Goal: Check status

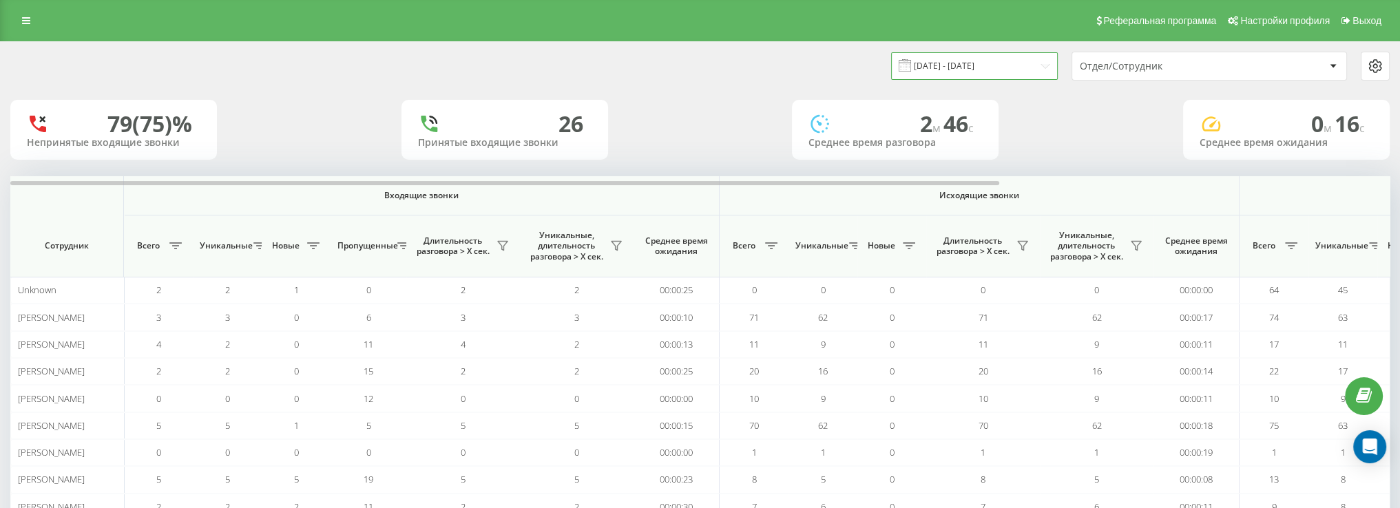
click at [936, 72] on input "[DATE] - [DATE]" at bounding box center [974, 65] width 167 height 27
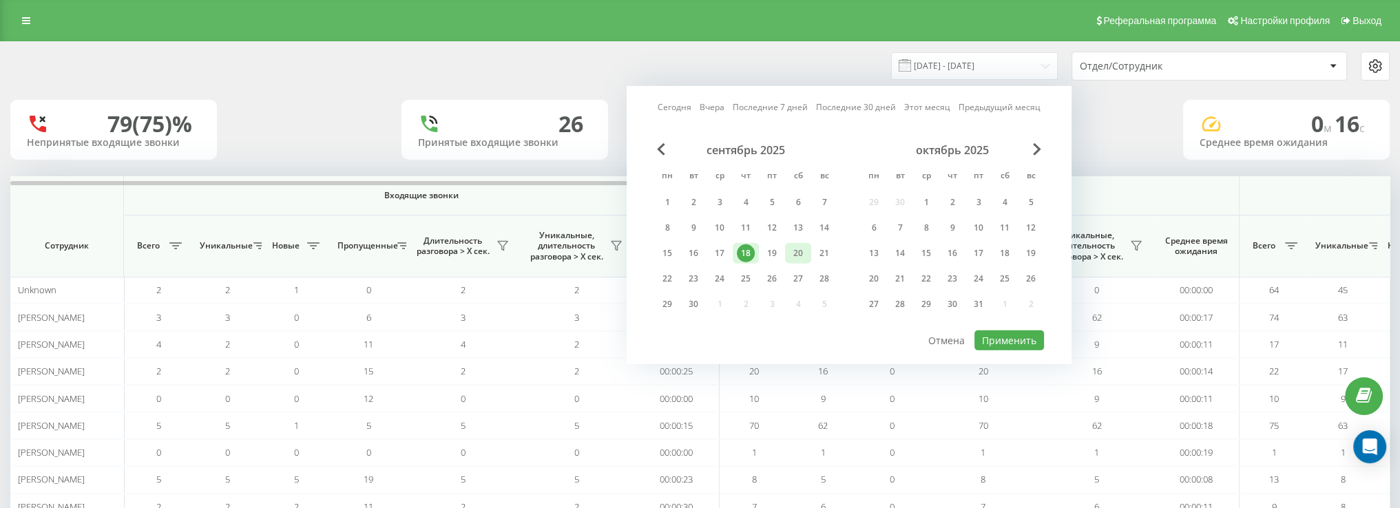
drag, startPoint x: 810, startPoint y: 245, endPoint x: 802, endPoint y: 249, distance: 9.0
click at [807, 246] on div "20" at bounding box center [798, 253] width 26 height 21
click at [1010, 342] on button "Применить" at bounding box center [1010, 341] width 70 height 20
type input "[DATE] - [DATE]"
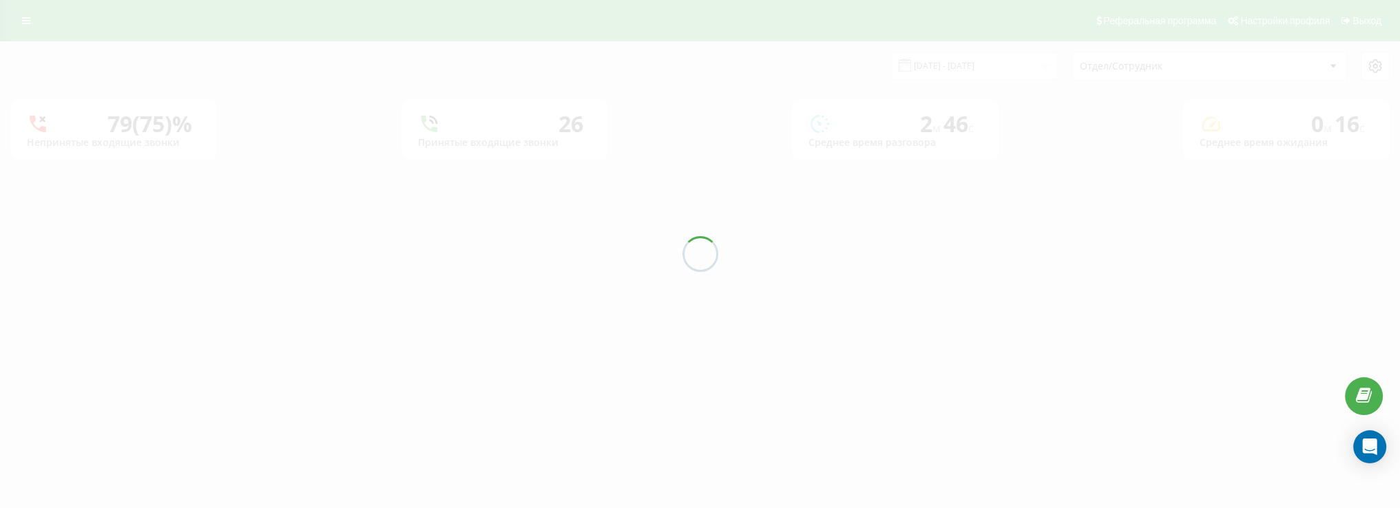
click at [1183, 62] on div "[DATE] - [DATE] Отдел/Сотрудник 79 (75)% Непринятые входящие звонки 26 Принятые…" at bounding box center [700, 101] width 1380 height 118
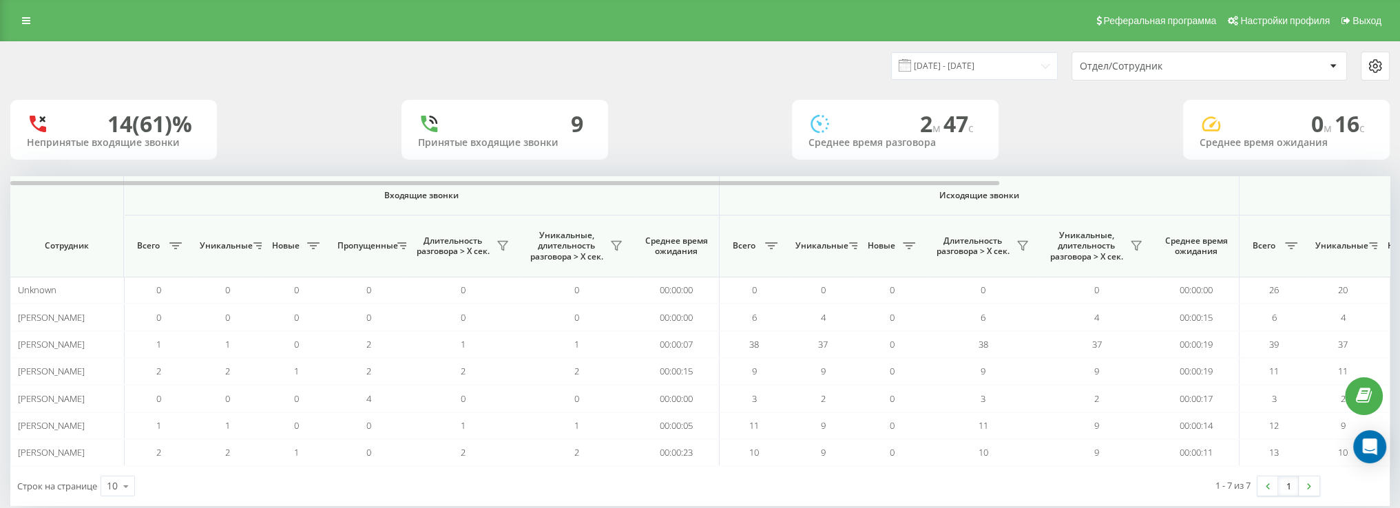
click at [1174, 65] on div "Отдел/Сотрудник" at bounding box center [1162, 67] width 165 height 12
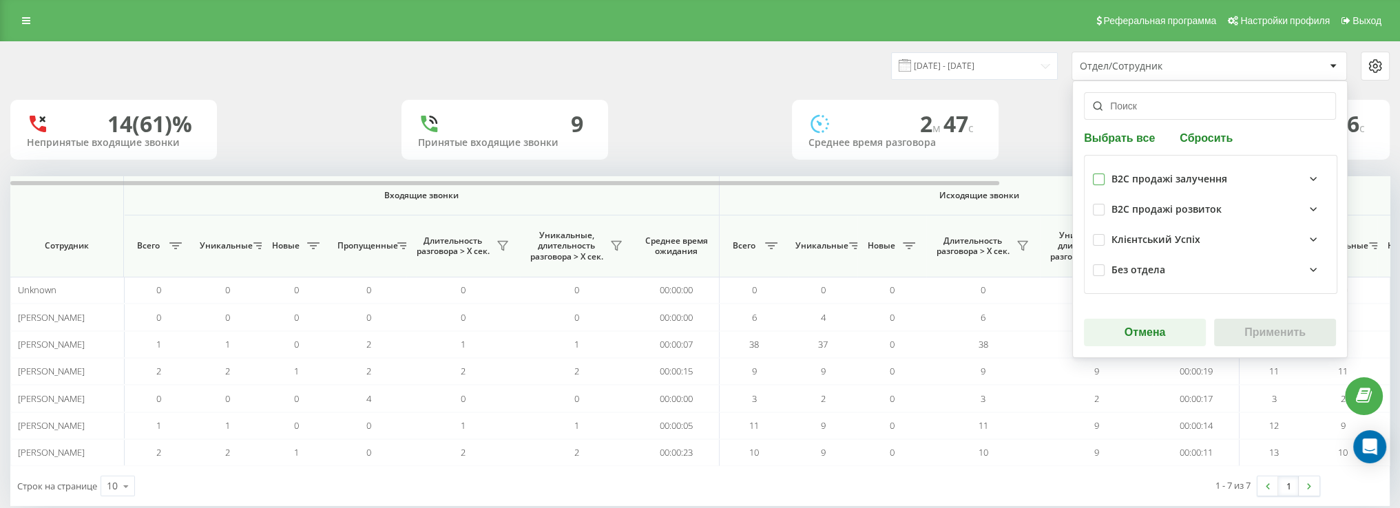
click at [1096, 174] on label at bounding box center [1099, 174] width 12 height 0
checkbox input "true"
click at [1269, 330] on button "Применить" at bounding box center [1275, 333] width 122 height 28
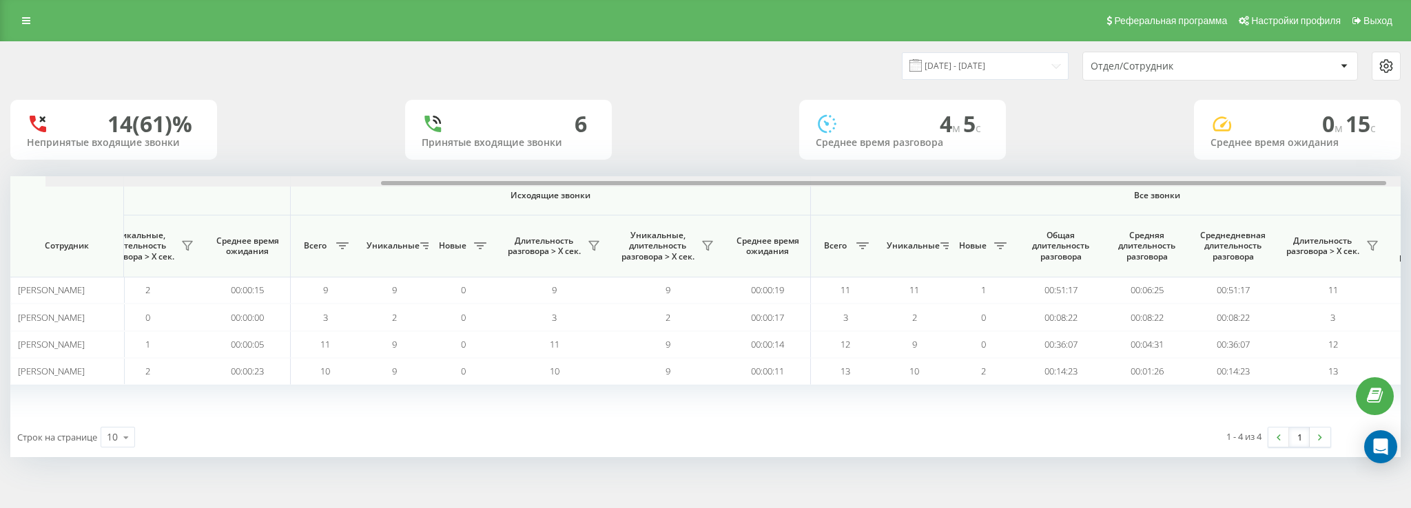
scroll to position [0, 532]
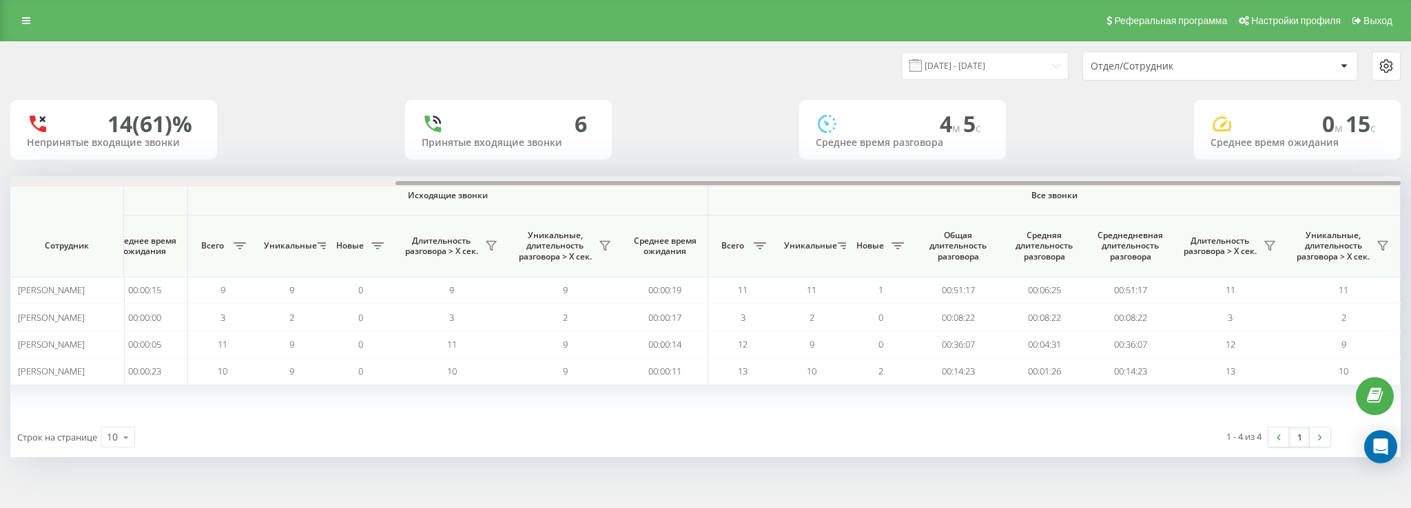
drag, startPoint x: 587, startPoint y: 182, endPoint x: 1052, endPoint y: 182, distance: 465.6
click at [1052, 182] on div at bounding box center [897, 183] width 1005 height 4
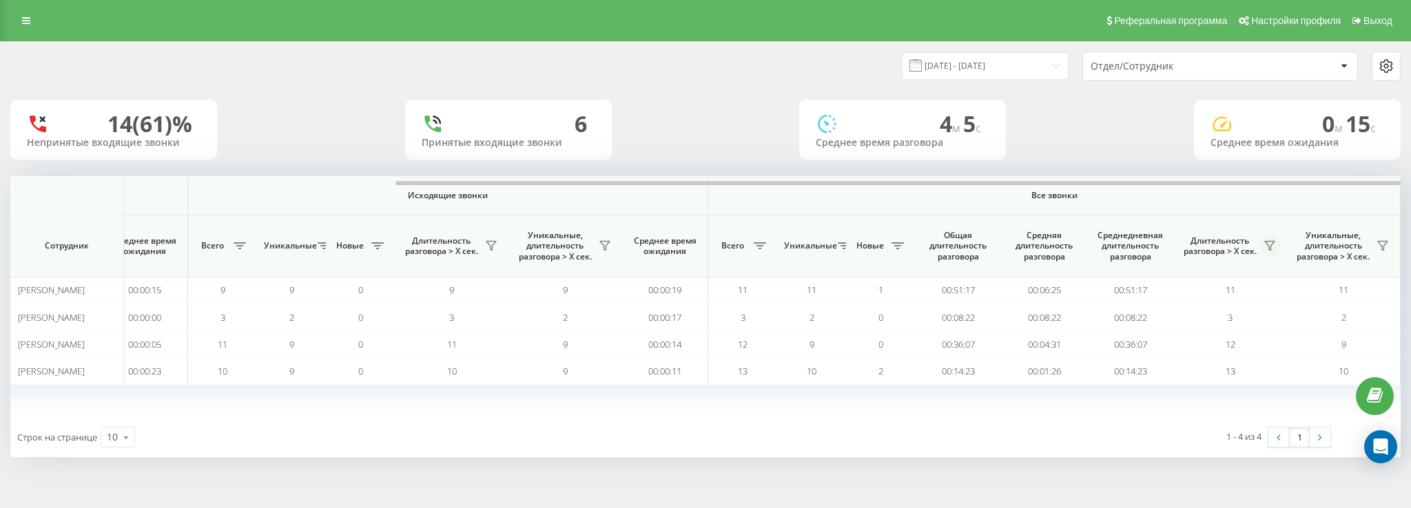
click at [1274, 246] on icon at bounding box center [1269, 245] width 11 height 11
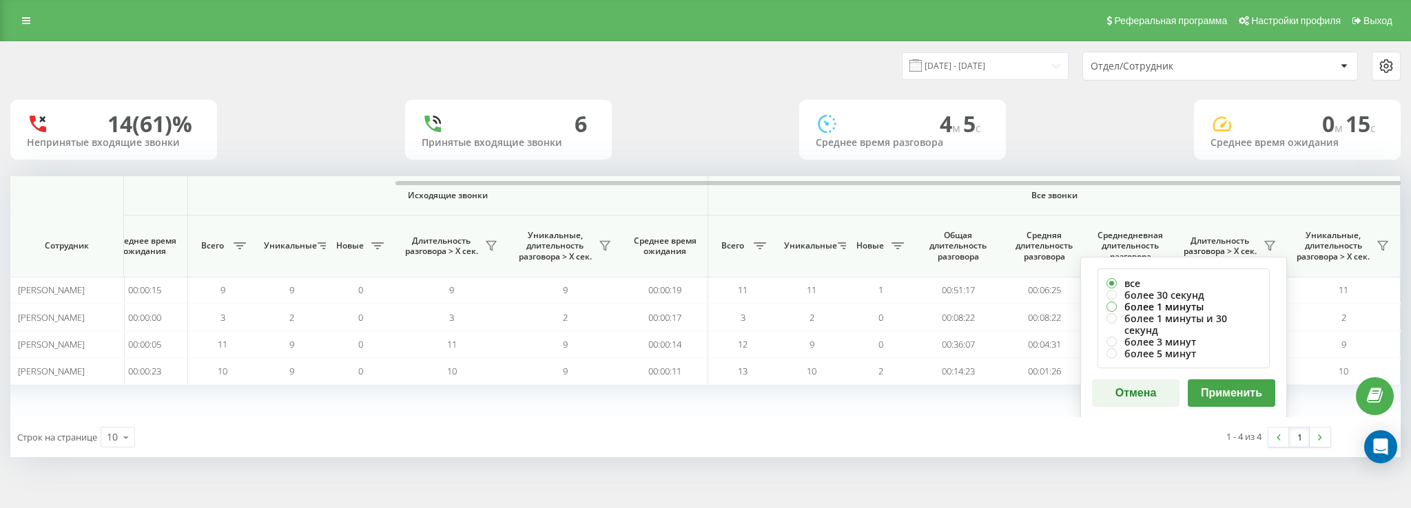
click at [1151, 304] on label "более 1 минуты" at bounding box center [1183, 307] width 154 height 12
radio input "true"
click at [1241, 384] on button "Применить" at bounding box center [1230, 394] width 87 height 28
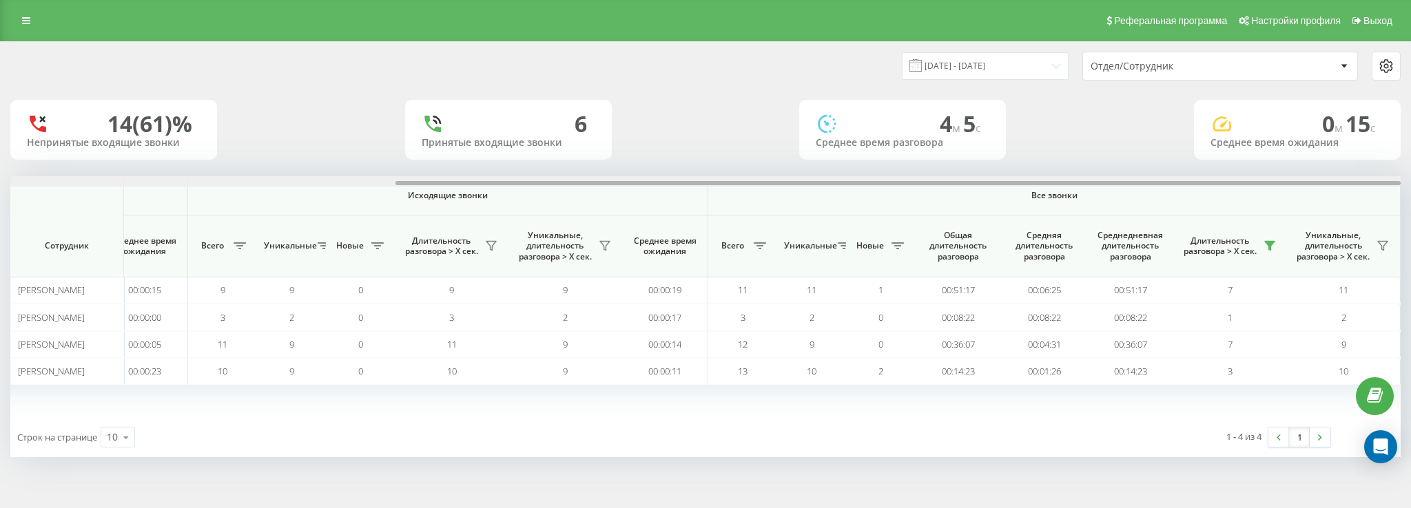
drag, startPoint x: 738, startPoint y: 183, endPoint x: 1166, endPoint y: 180, distance: 427.7
click at [1166, 180] on div at bounding box center [705, 181] width 1390 height 10
